Goal: Ask a question

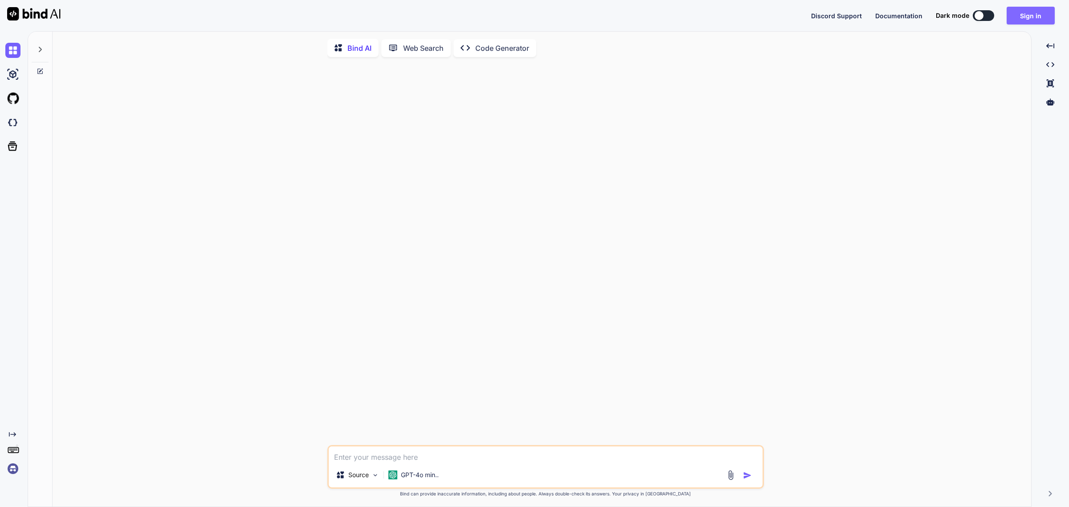
click at [1022, 18] on button "Sign in" at bounding box center [1030, 16] width 48 height 18
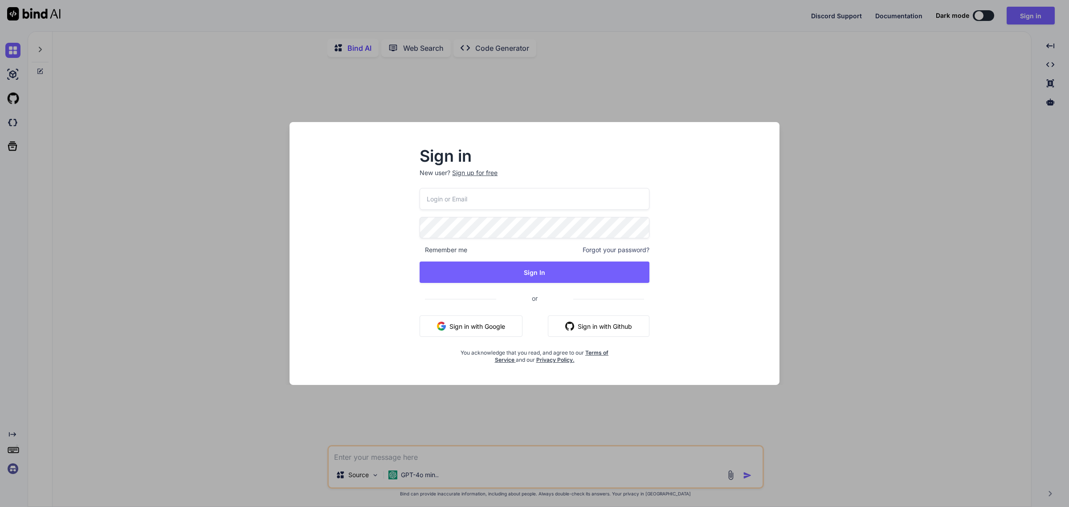
click at [506, 326] on button "Sign in with Google" at bounding box center [470, 325] width 103 height 21
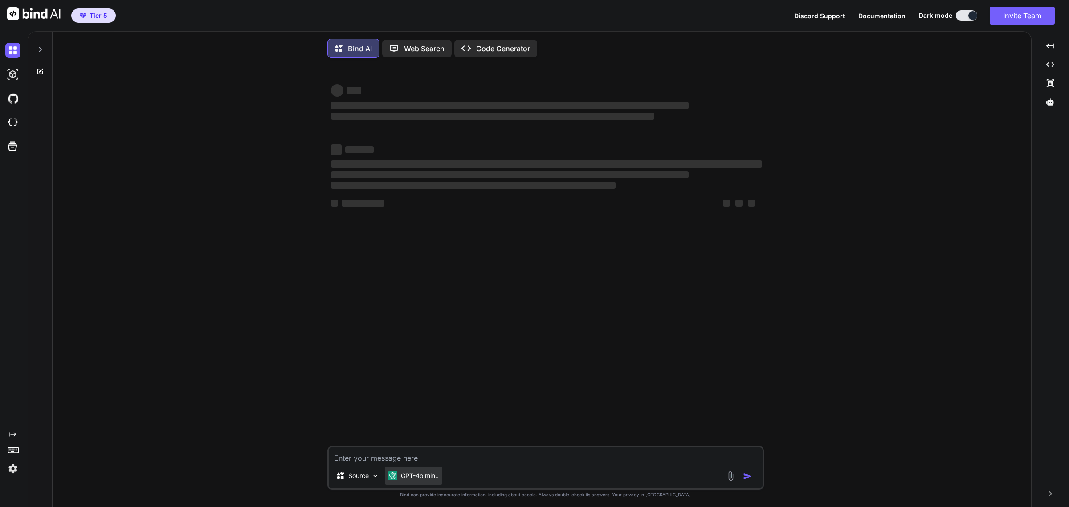
click at [427, 475] on p "GPT-4o min.." at bounding box center [420, 475] width 38 height 9
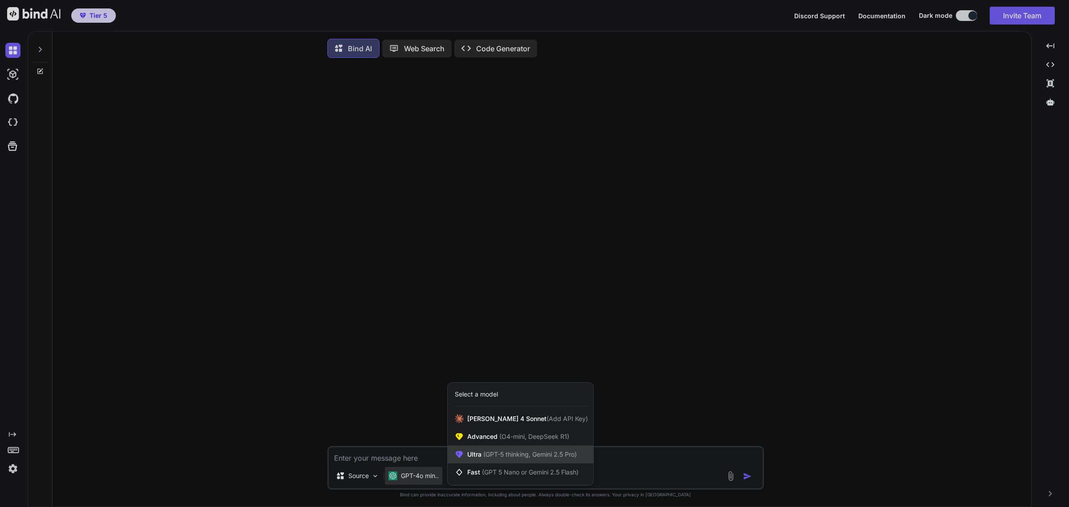
click at [512, 459] on span "Ultra (GPT-5 thinking, Gemini 2.5 Pro)" at bounding box center [522, 454] width 110 height 9
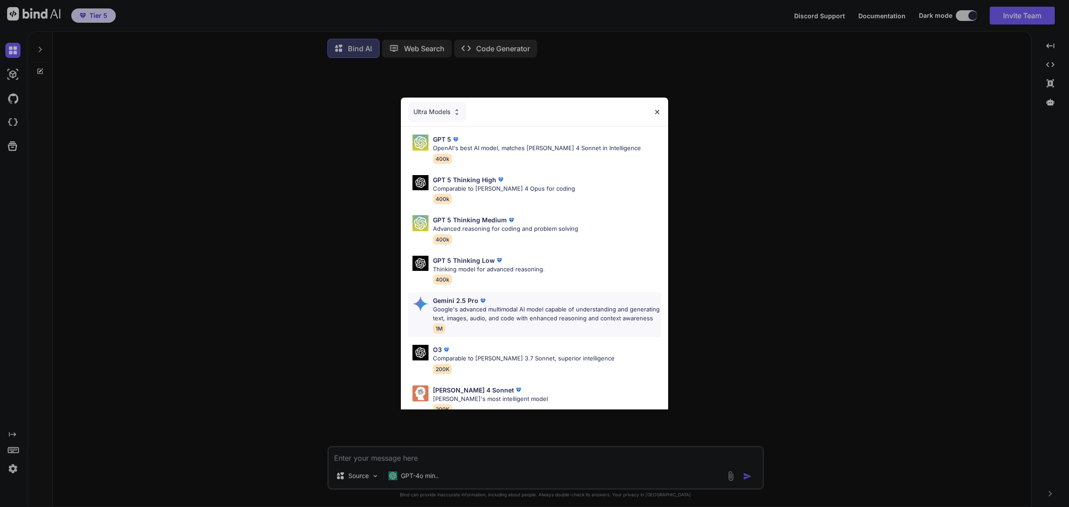
click at [479, 320] on p "Google's advanced multimodal AI model capable of understanding and generating t…" at bounding box center [547, 313] width 228 height 17
type textarea "x"
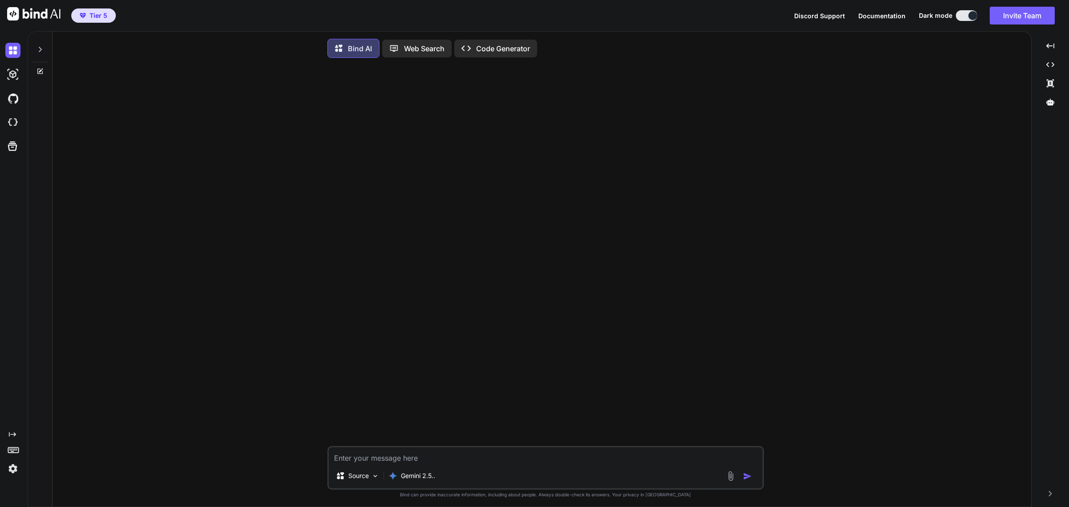
click at [482, 453] on textarea at bounding box center [546, 455] width 434 height 16
type textarea "Q"
type textarea "x"
type textarea "QU"
type textarea "x"
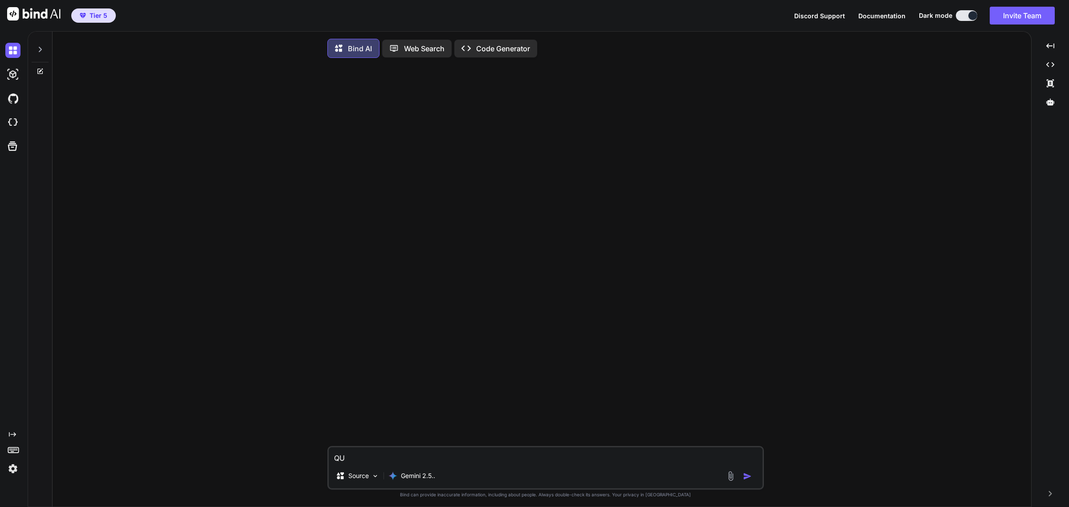
type textarea "QUE"
type textarea "x"
type textarea "QUE"
type textarea "x"
type textarea "QUE M"
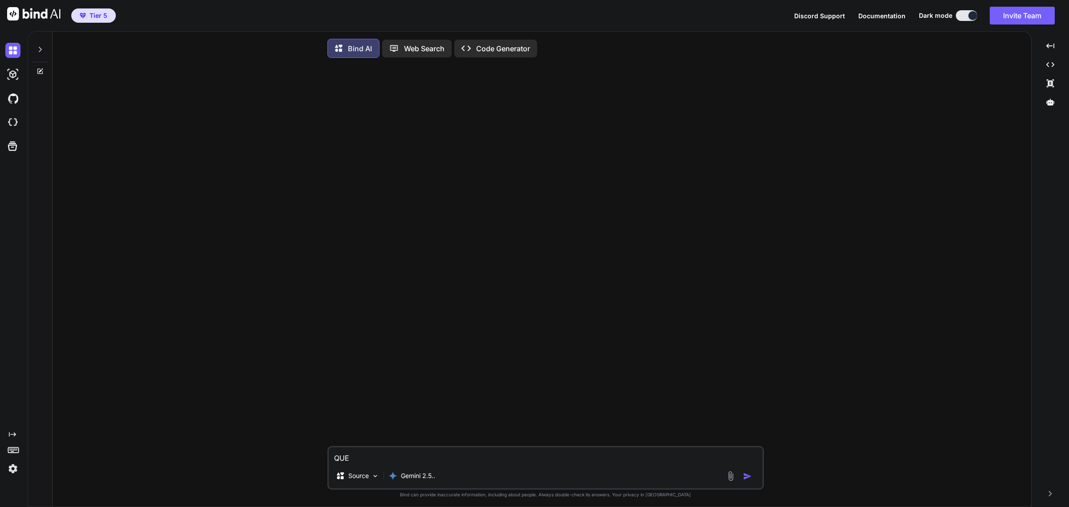
type textarea "x"
type textarea "QUE MO"
type textarea "x"
type textarea "QUE MOD"
type textarea "x"
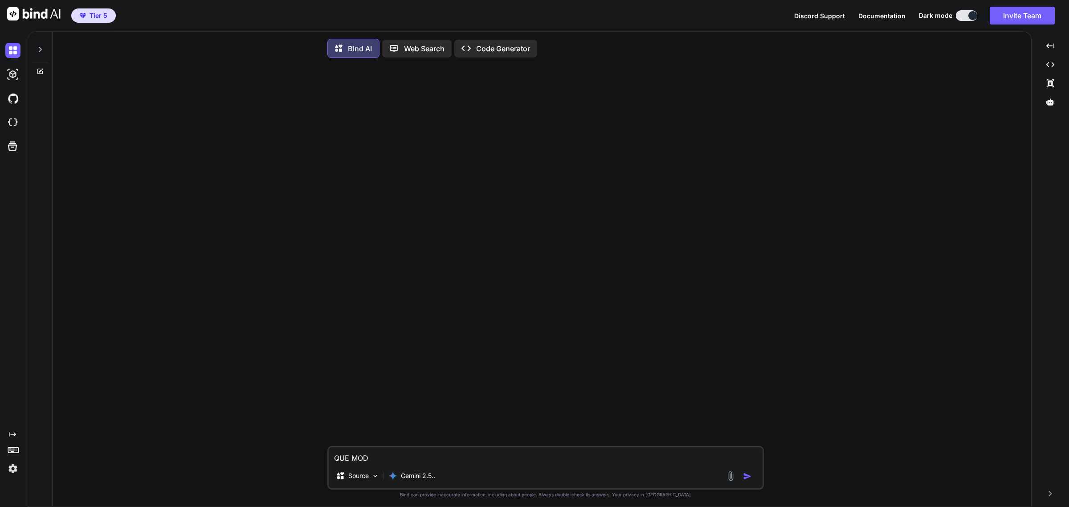
type textarea "QUE MODE"
type textarea "x"
type textarea "QUE MODEL"
type textarea "x"
type textarea "QUE MODELO"
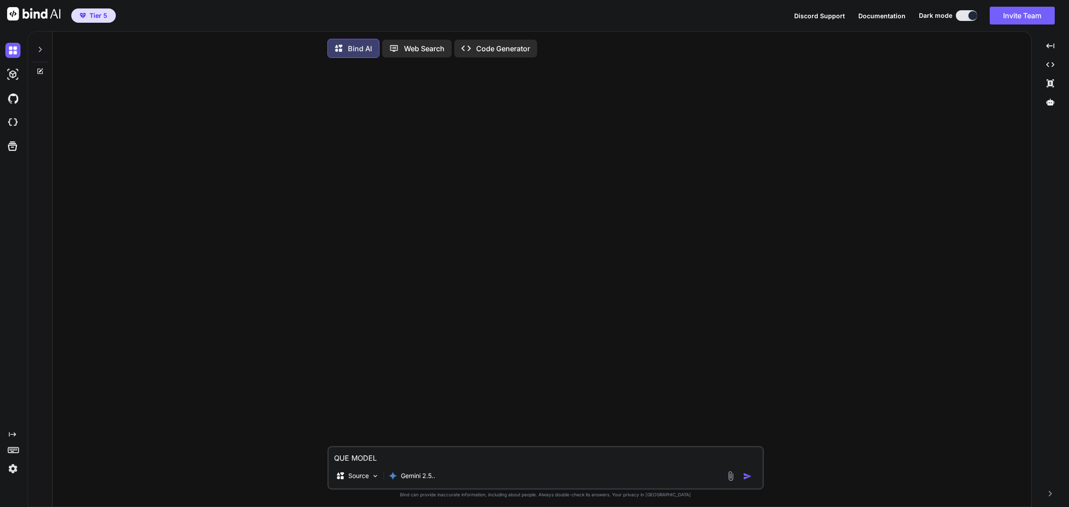
type textarea "x"
type textarea "QUE MODELOS"
type textarea "x"
type textarea "QUE MODELO"
type textarea "x"
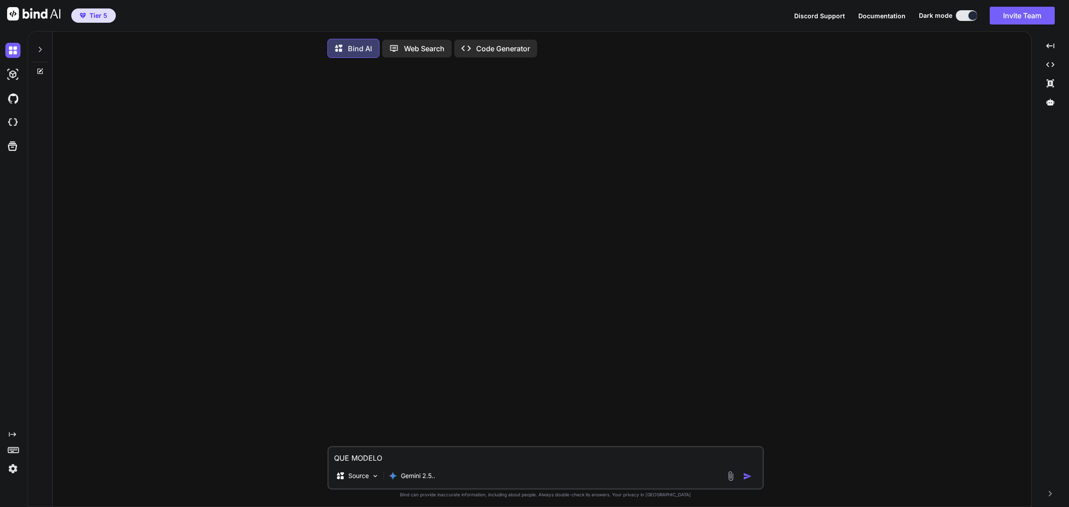
type textarea "QUE MODELO"
type textarea "x"
type textarea "QUE MODELO E"
type textarea "x"
type textarea "QUE MODELO ER"
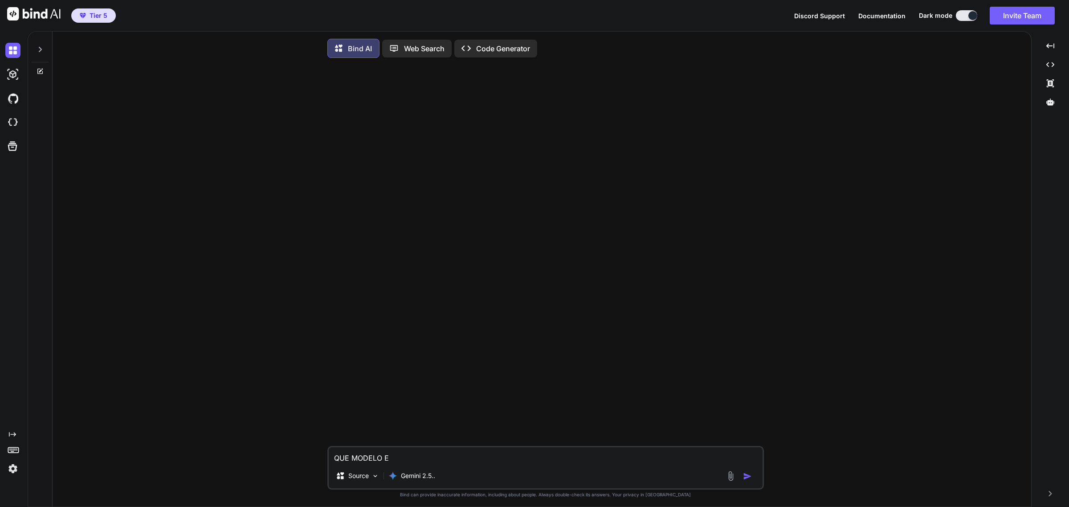
type textarea "x"
type textarea "QUE MODELO ERE"
type textarea "x"
type textarea "QUE MODELO ERES"
type textarea "x"
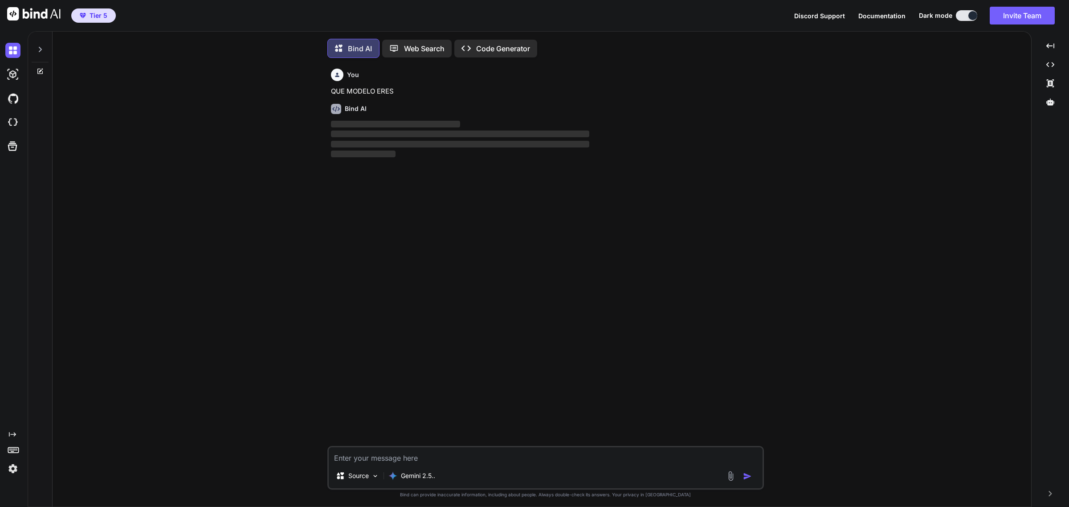
scroll to position [5, 0]
type textarea "x"
